Goal: Information Seeking & Learning: Learn about a topic

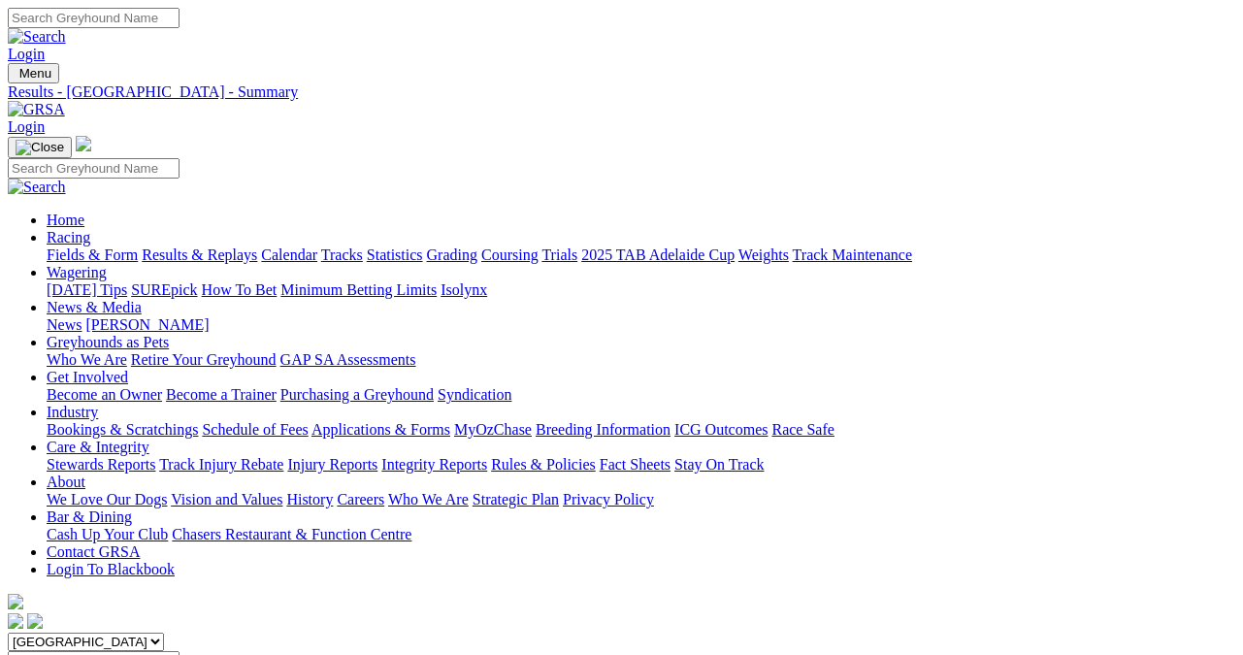
drag, startPoint x: 0, startPoint y: 0, endPoint x: 211, endPoint y: 144, distance: 255.6
click at [211, 246] on link "Results & Replays" at bounding box center [199, 254] width 115 height 16
click at [60, 246] on link "Fields & Form" at bounding box center [92, 254] width 91 height 16
